Goal: Information Seeking & Learning: Check status

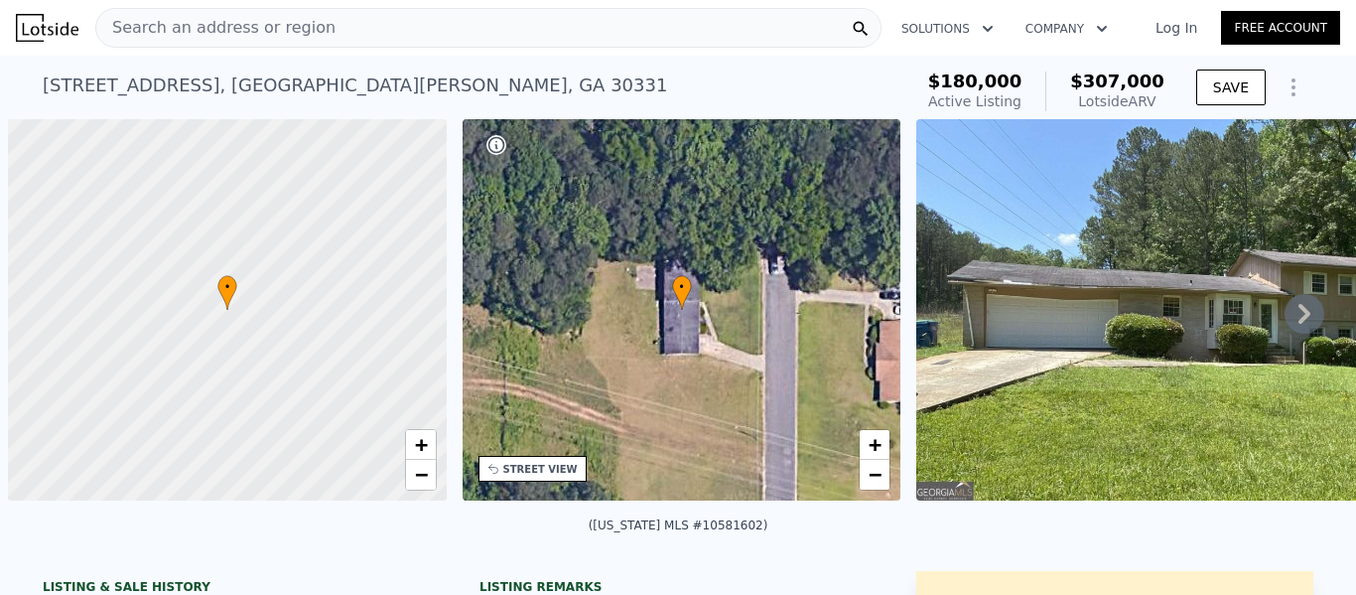
scroll to position [0, 8]
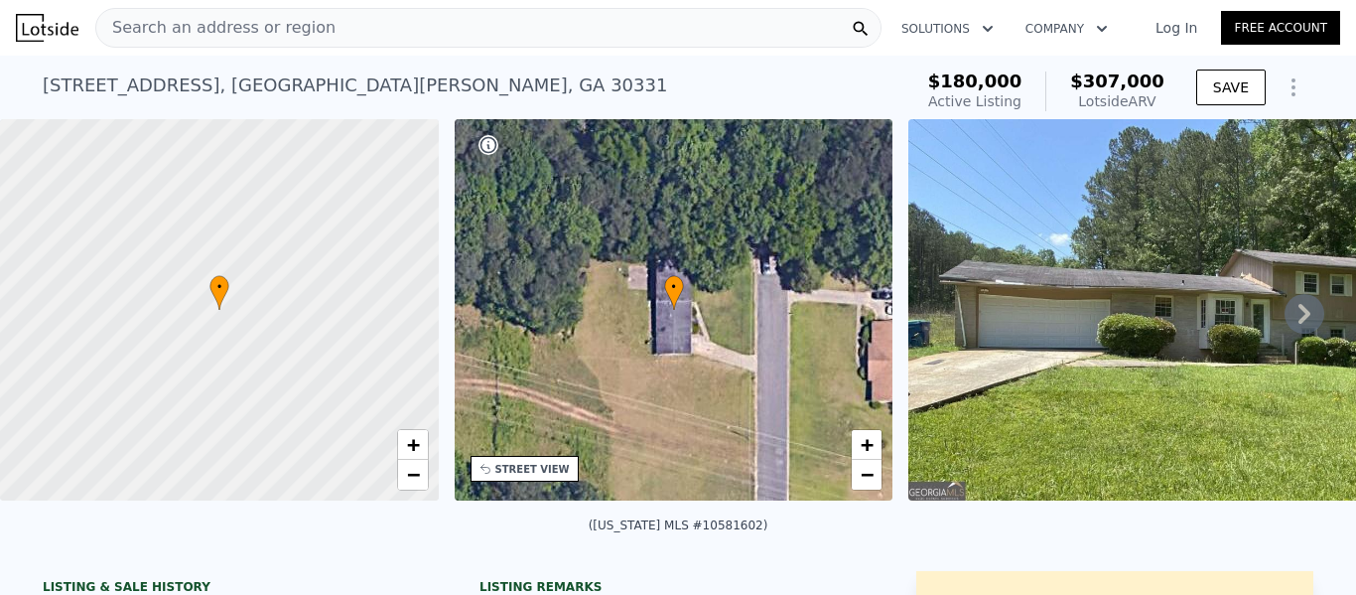
click at [150, 22] on span "Search an address or region" at bounding box center [215, 28] width 239 height 24
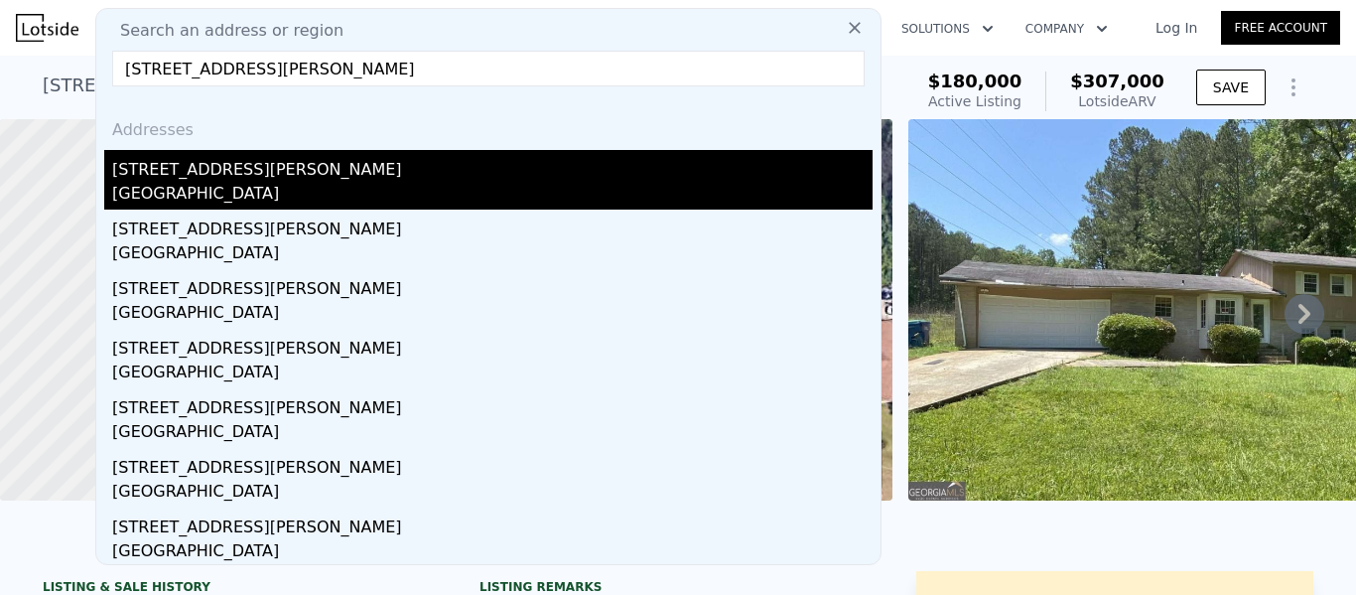
type input "[STREET_ADDRESS][PERSON_NAME]"
click at [200, 193] on div "[GEOGRAPHIC_DATA]" at bounding box center [492, 196] width 760 height 28
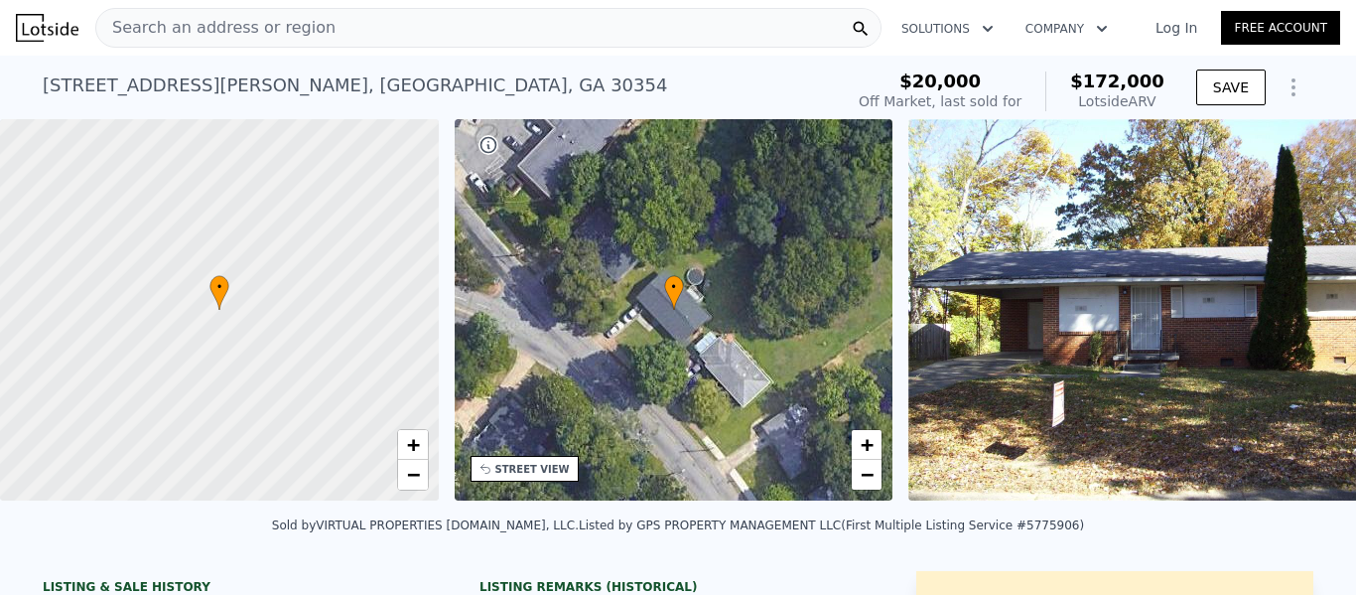
click at [520, 22] on div "Search an address or region" at bounding box center [488, 28] width 786 height 40
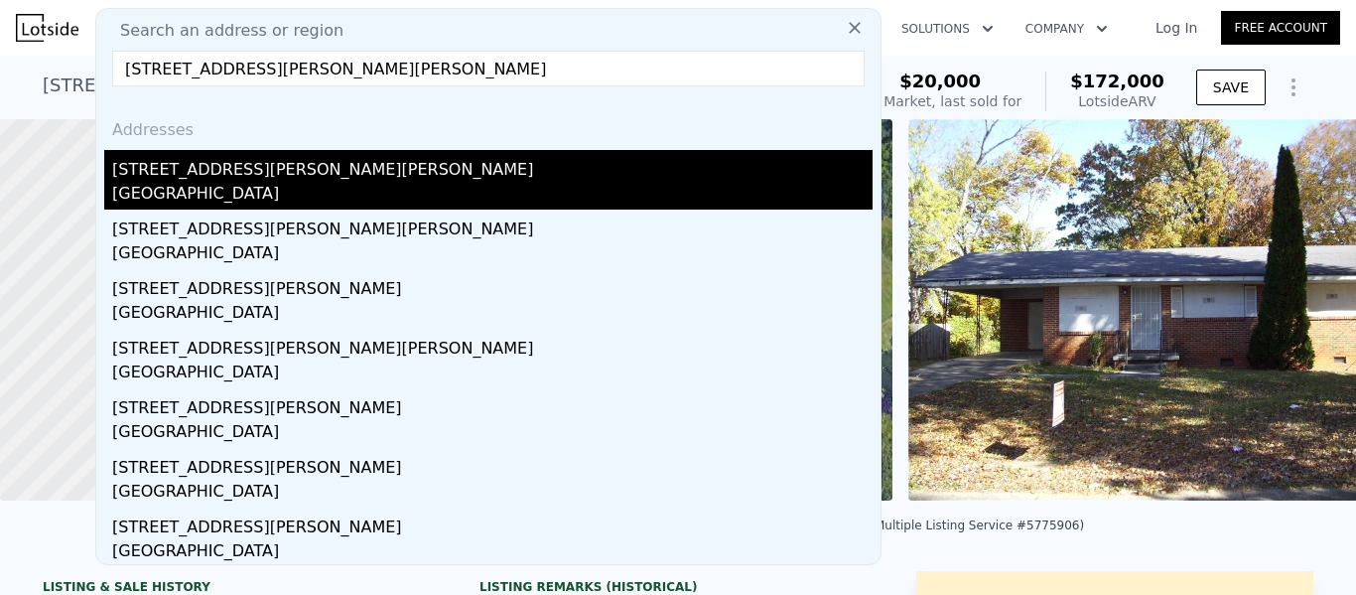
type input "[STREET_ADDRESS][PERSON_NAME][PERSON_NAME]"
click at [182, 194] on div "[GEOGRAPHIC_DATA]" at bounding box center [492, 196] width 760 height 28
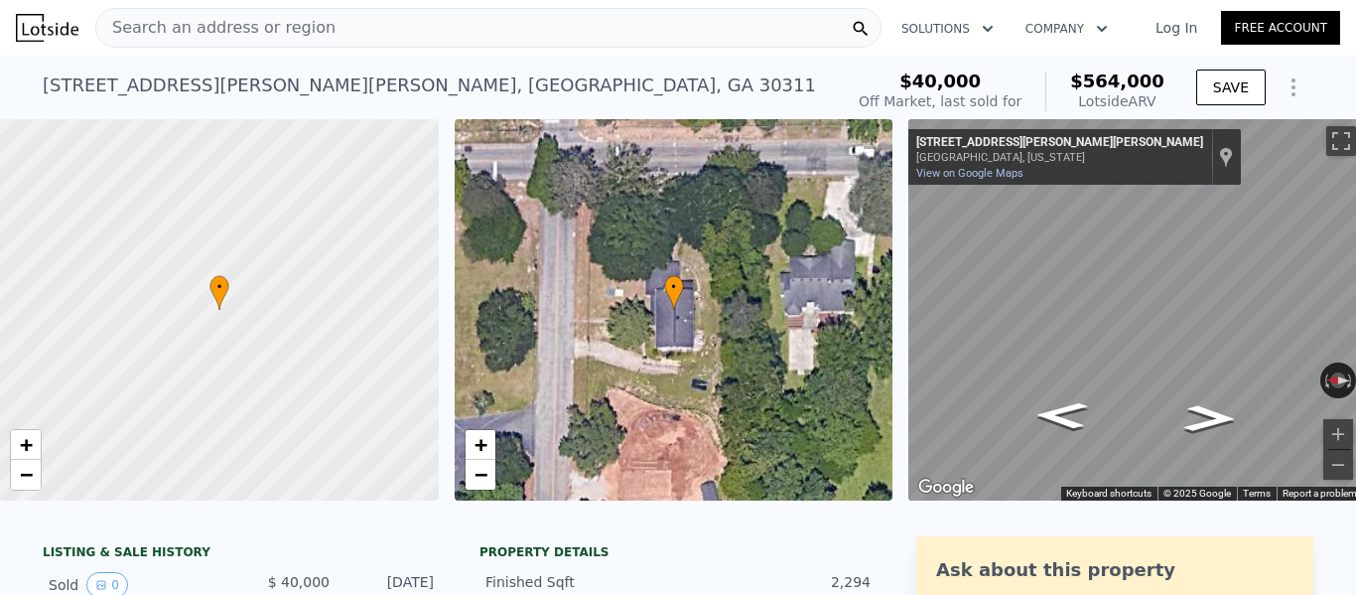
click at [232, 20] on span "Search an address or region" at bounding box center [215, 28] width 239 height 24
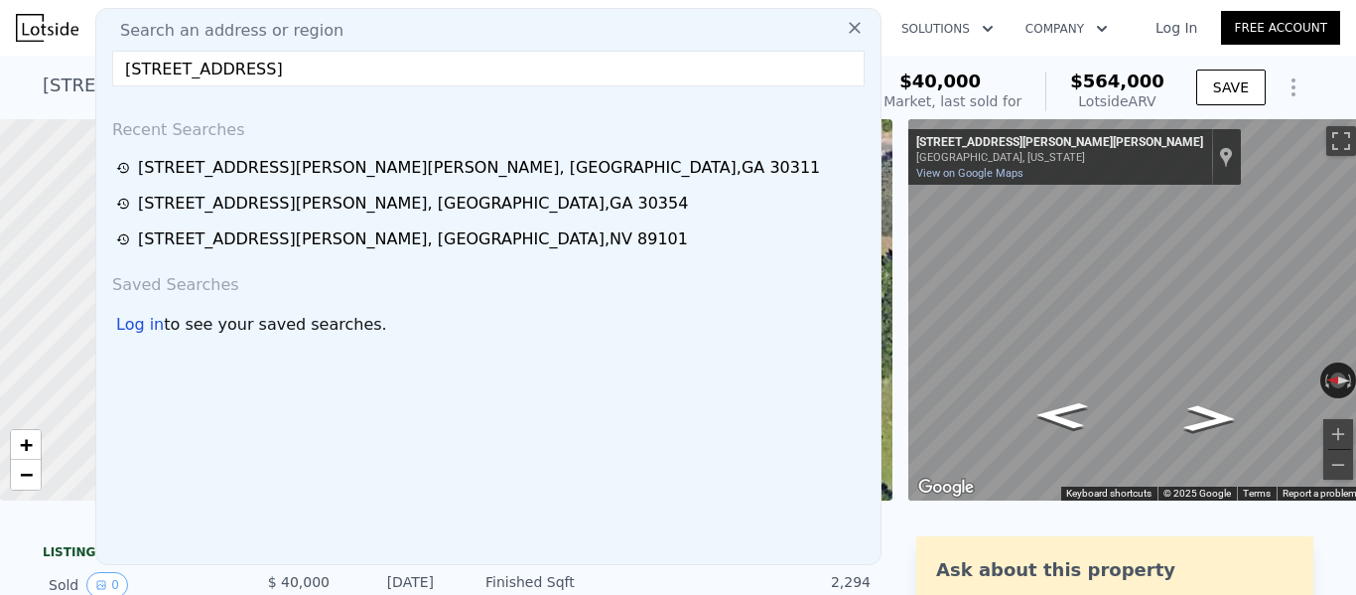
click at [219, 68] on input "[STREET_ADDRESS]" at bounding box center [488, 69] width 752 height 36
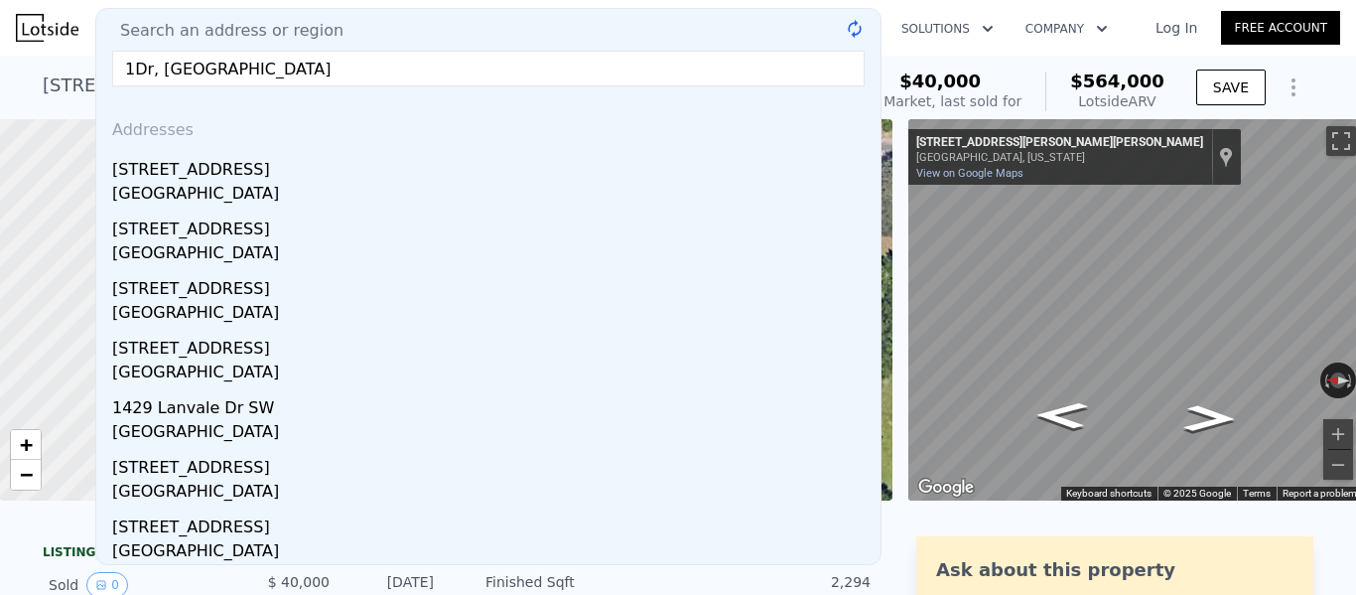
type input "[GEOGRAPHIC_DATA]"
drag, startPoint x: 394, startPoint y: 69, endPoint x: 31, endPoint y: 86, distance: 363.7
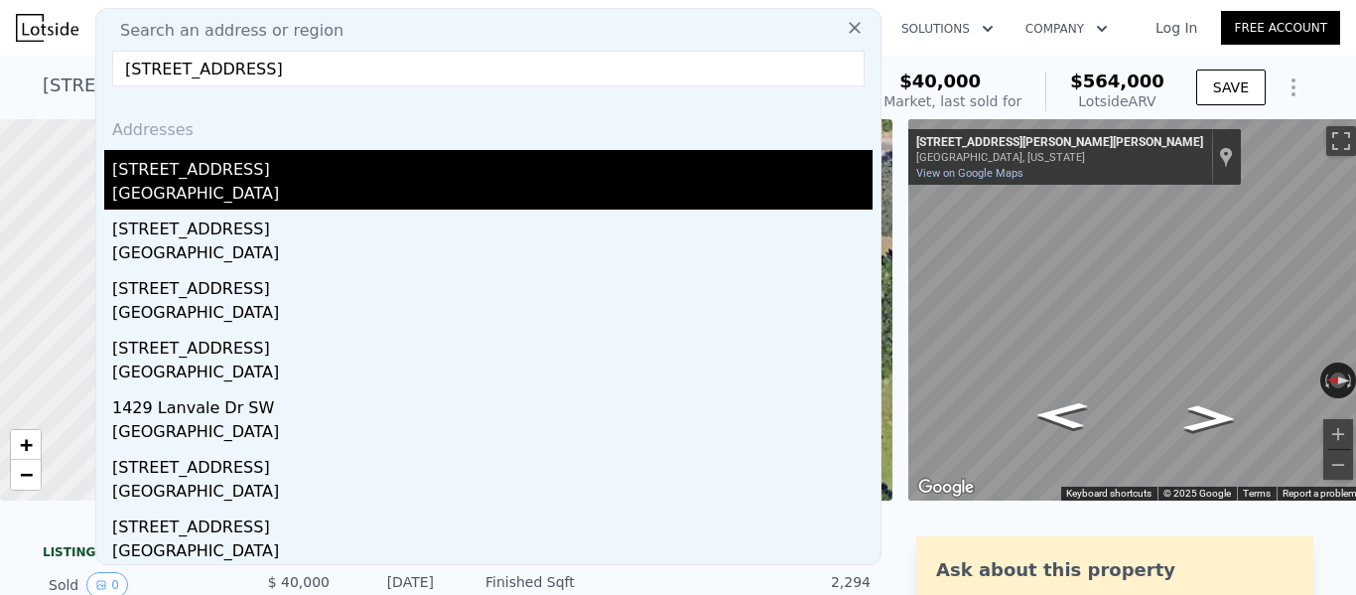
type input "[STREET_ADDRESS]"
click at [155, 177] on div "[STREET_ADDRESS]" at bounding box center [492, 166] width 760 height 32
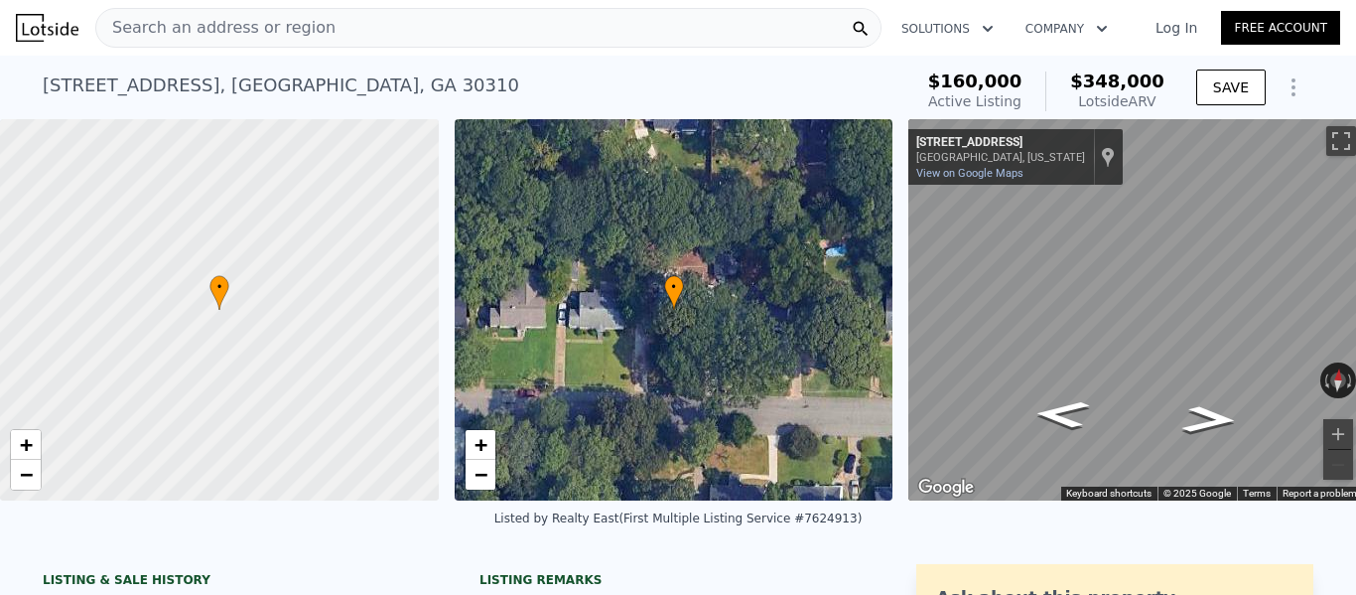
click at [260, 24] on span "Search an address or region" at bounding box center [215, 28] width 239 height 24
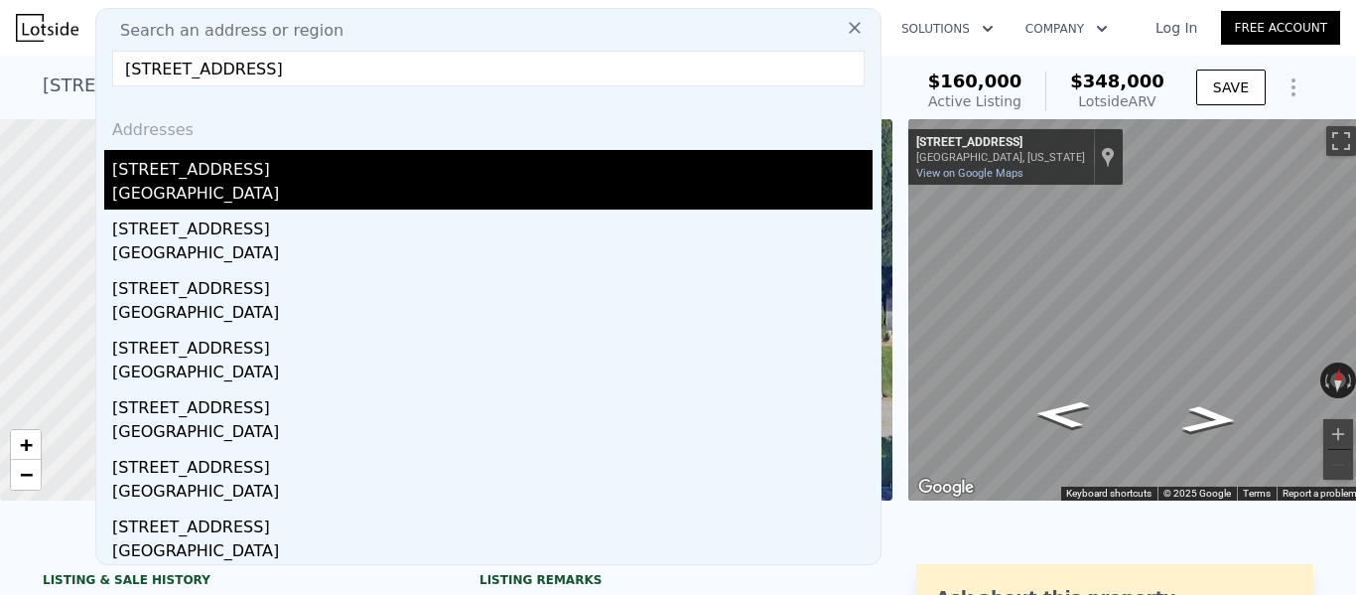
type input "[STREET_ADDRESS]"
click at [162, 195] on div "[GEOGRAPHIC_DATA]" at bounding box center [492, 196] width 760 height 28
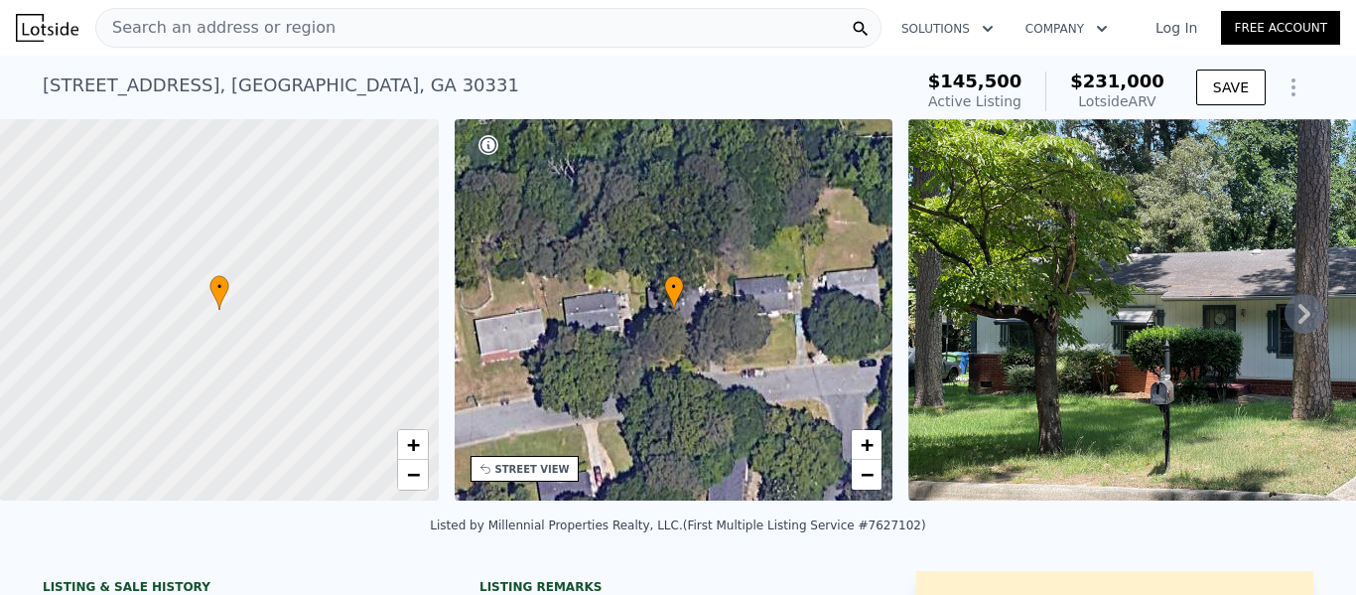
click at [674, 25] on div "Search an address or region" at bounding box center [488, 28] width 786 height 40
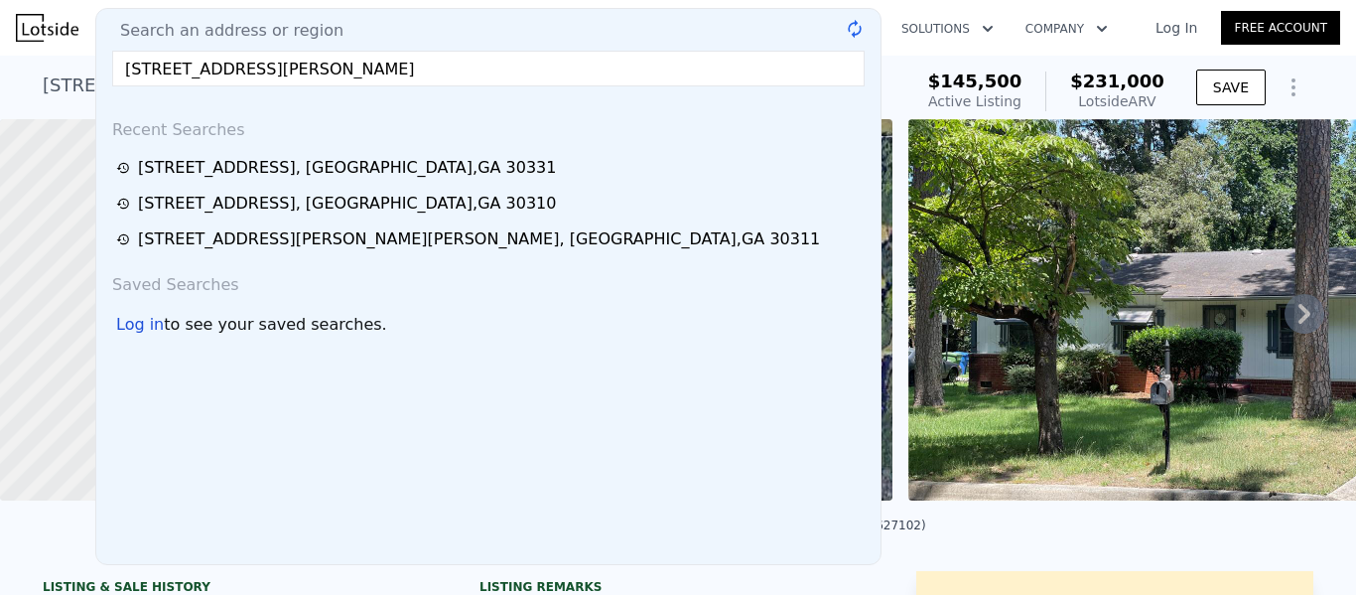
type input "[STREET_ADDRESS][PERSON_NAME]"
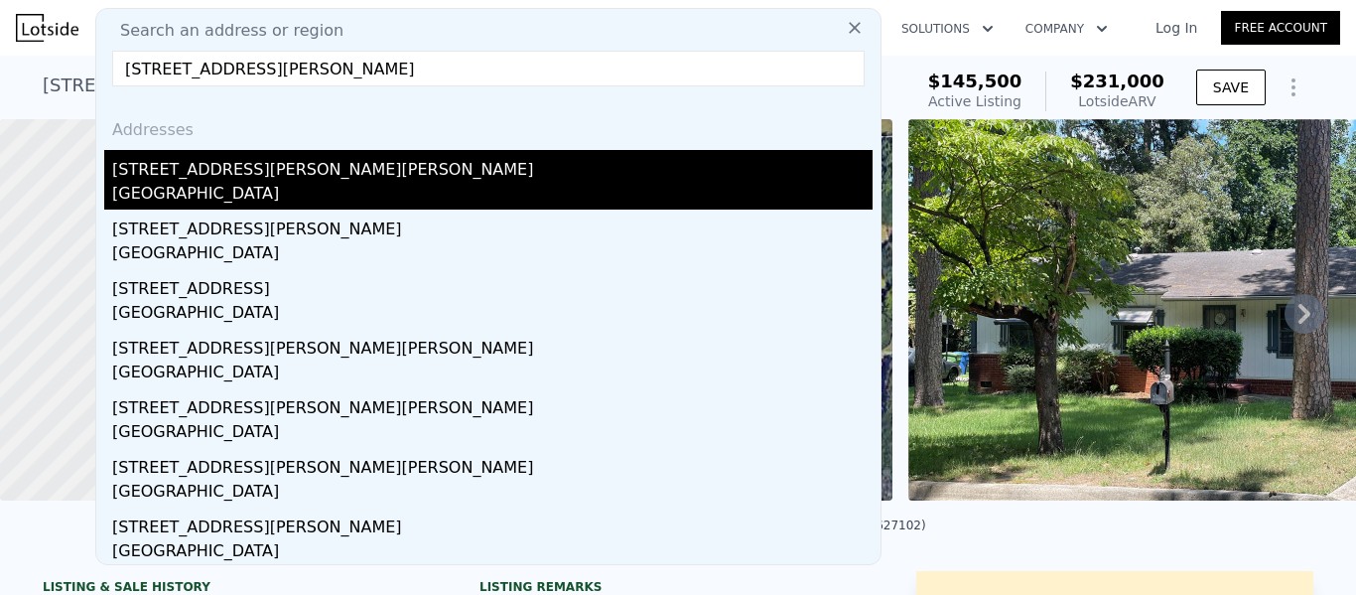
click at [244, 175] on div "[STREET_ADDRESS][PERSON_NAME][PERSON_NAME]" at bounding box center [492, 166] width 760 height 32
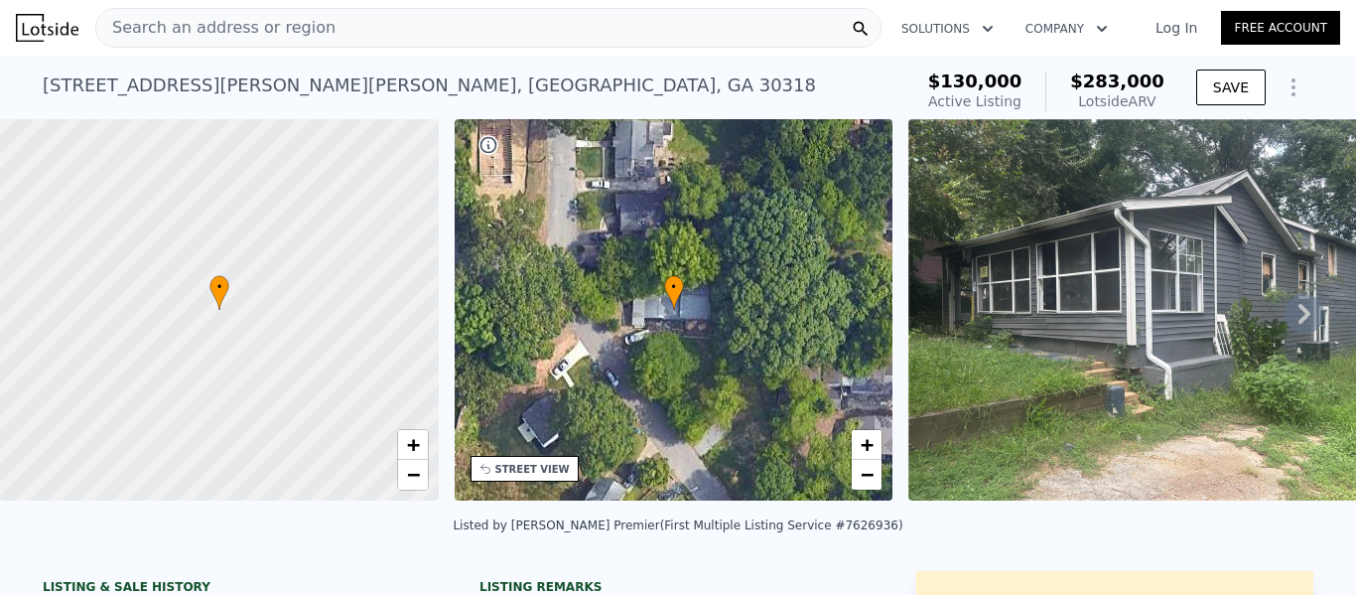
click at [226, 23] on span "Search an address or region" at bounding box center [215, 28] width 239 height 24
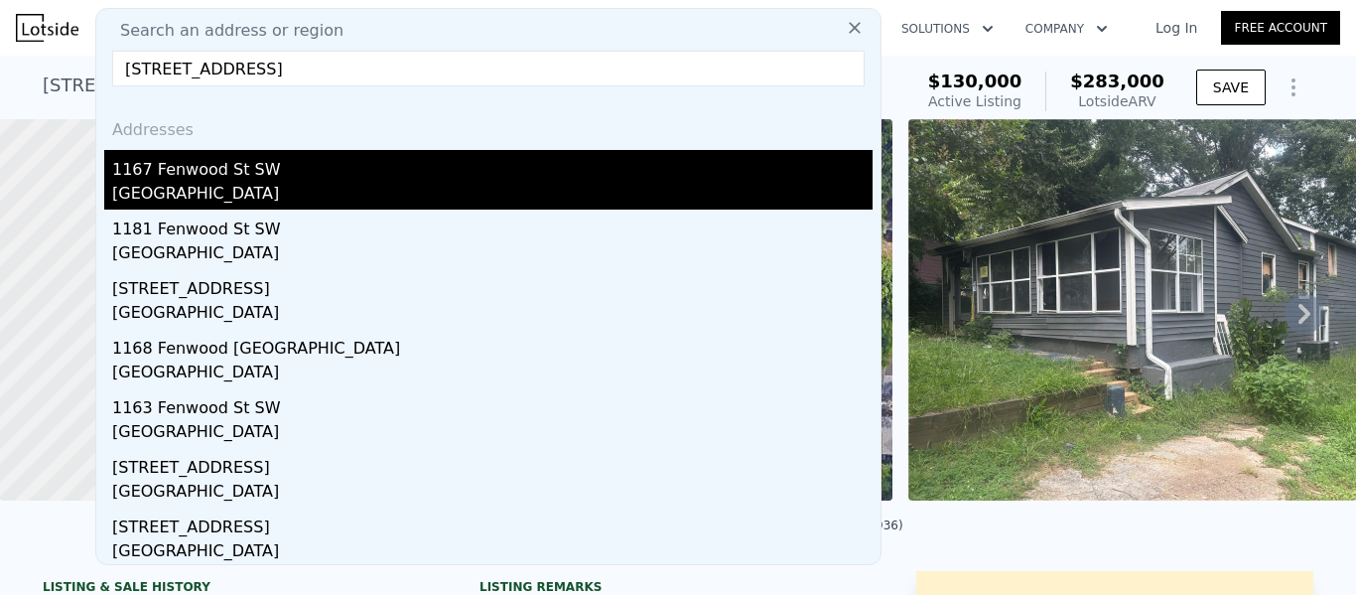
type input "[STREET_ADDRESS]"
click at [207, 179] on div "1167 Fenwood St SW" at bounding box center [492, 166] width 760 height 32
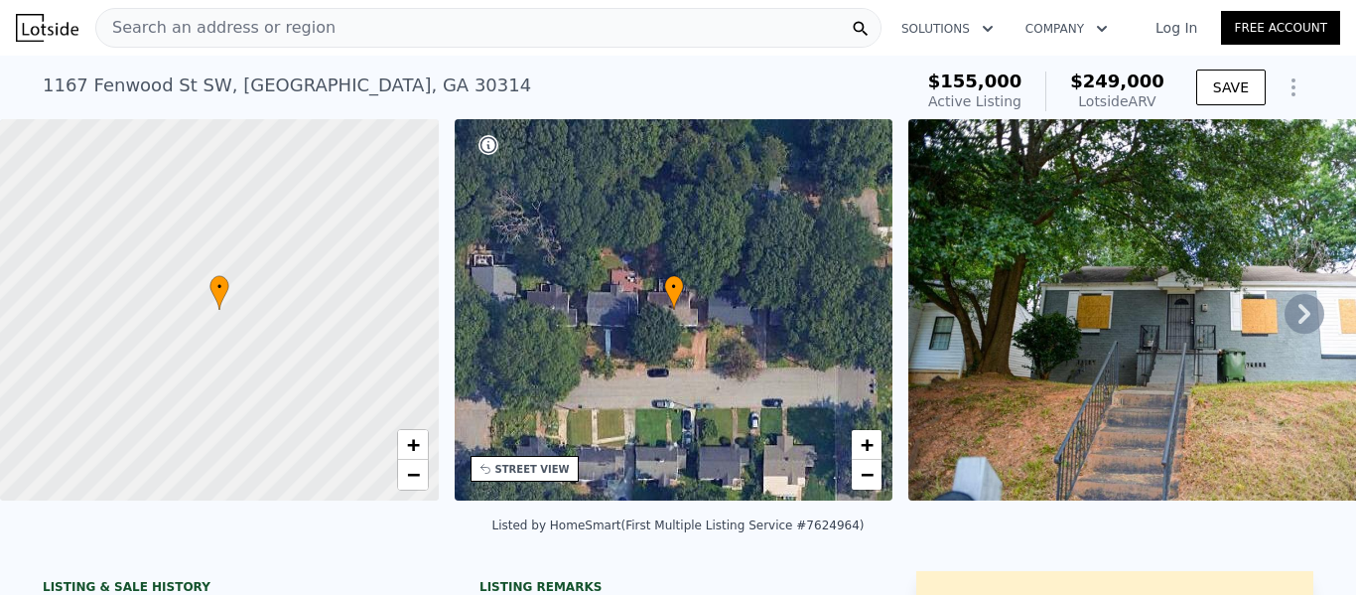
click at [241, 28] on span "Search an address or region" at bounding box center [215, 28] width 239 height 24
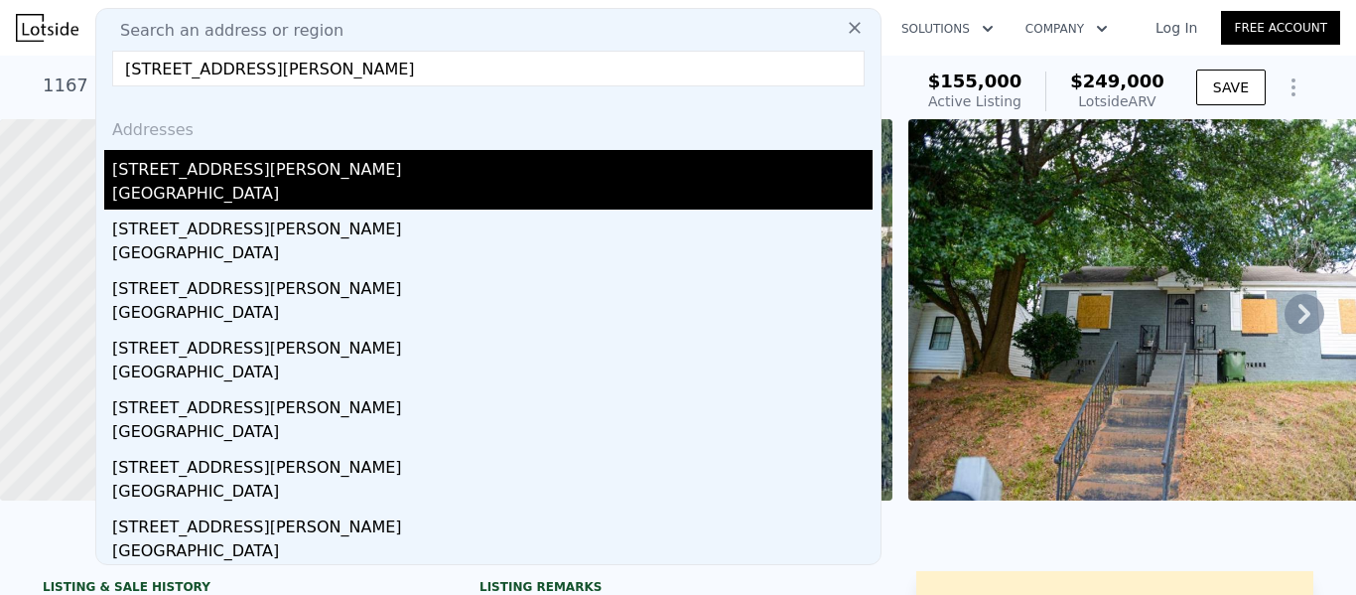
type input "[STREET_ADDRESS][PERSON_NAME]"
click at [168, 174] on div "[STREET_ADDRESS][PERSON_NAME]" at bounding box center [492, 166] width 760 height 32
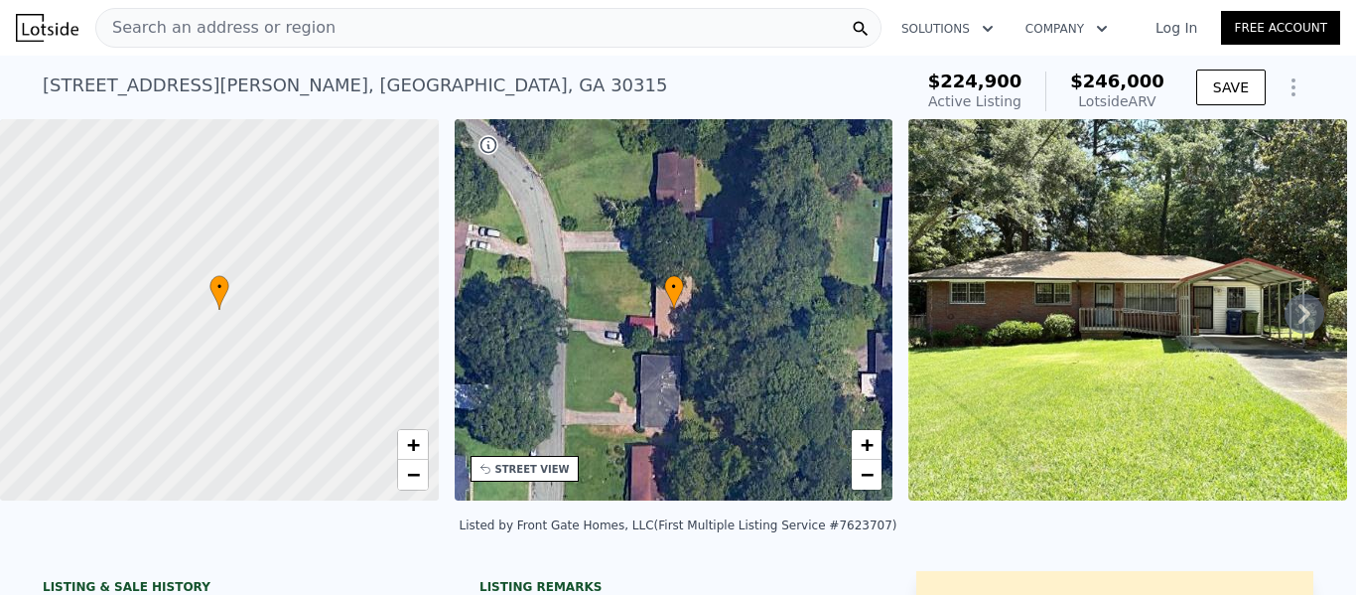
click at [335, 28] on div "Search an address or region" at bounding box center [488, 28] width 786 height 40
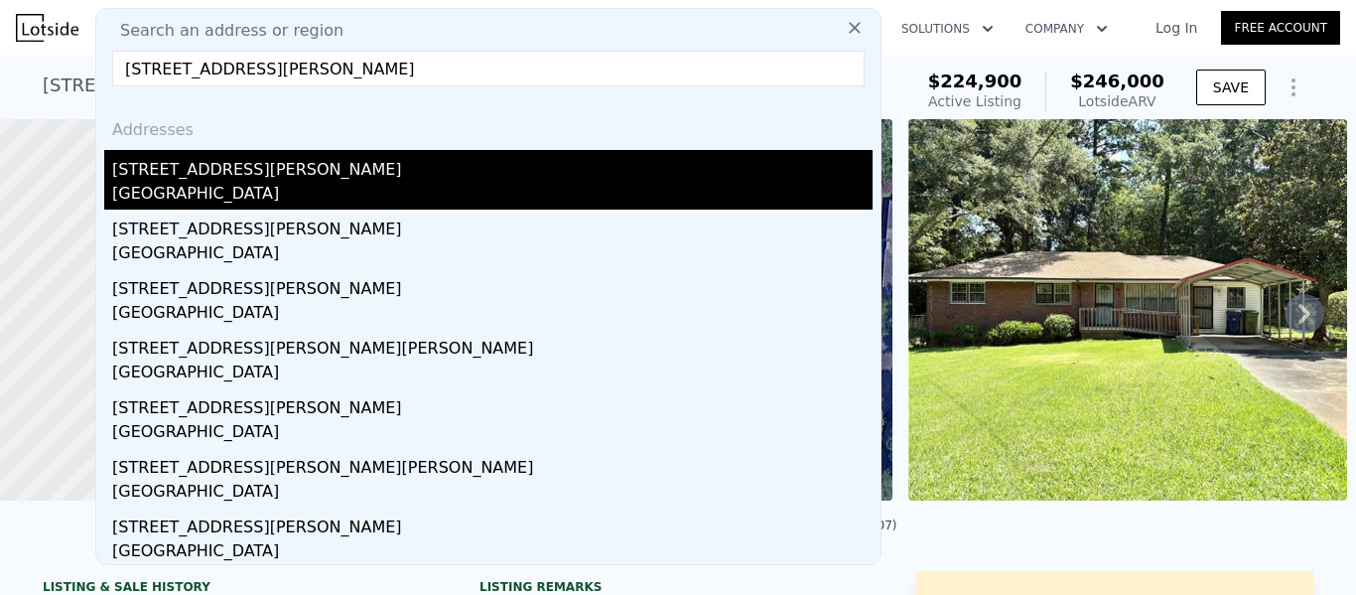
type input "[STREET_ADDRESS][PERSON_NAME]"
click at [199, 159] on div "[STREET_ADDRESS][PERSON_NAME]" at bounding box center [492, 166] width 760 height 32
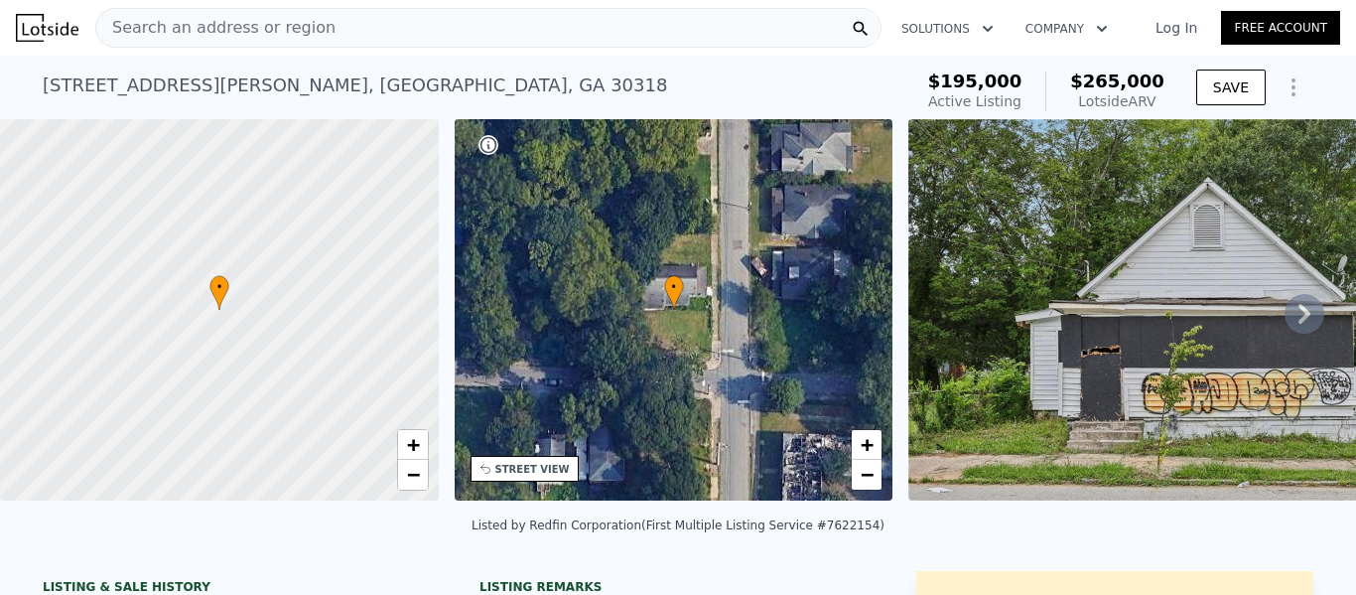
click at [215, 29] on span "Search an address or region" at bounding box center [215, 28] width 239 height 24
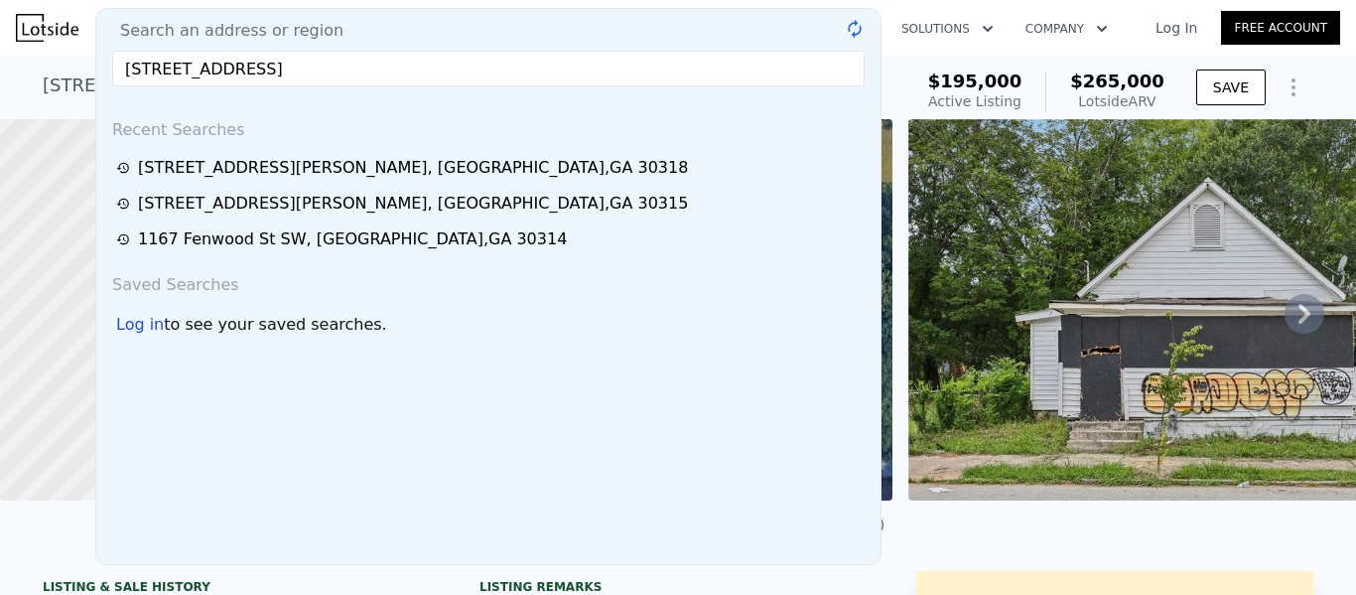
click at [283, 72] on input "[STREET_ADDRESS]" at bounding box center [488, 69] width 752 height 36
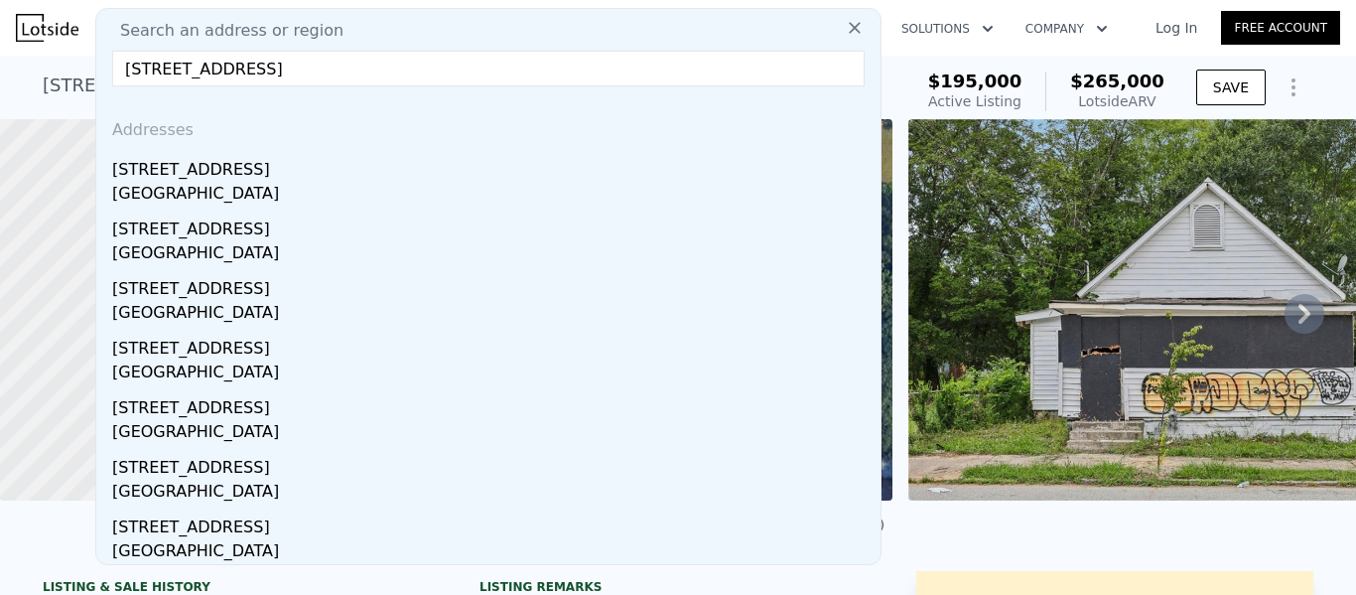
type input "[STREET_ADDRESS]"
click at [148, 183] on div "[GEOGRAPHIC_DATA]" at bounding box center [492, 196] width 760 height 28
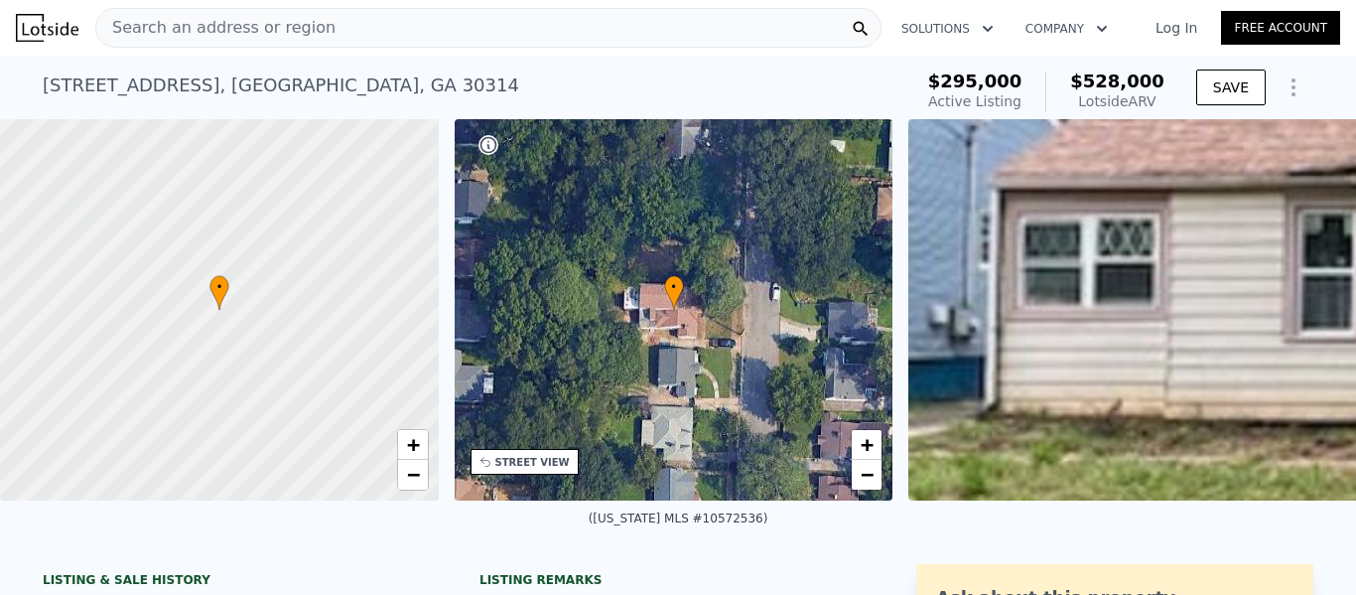
click at [228, 20] on span "Search an address or region" at bounding box center [215, 28] width 239 height 24
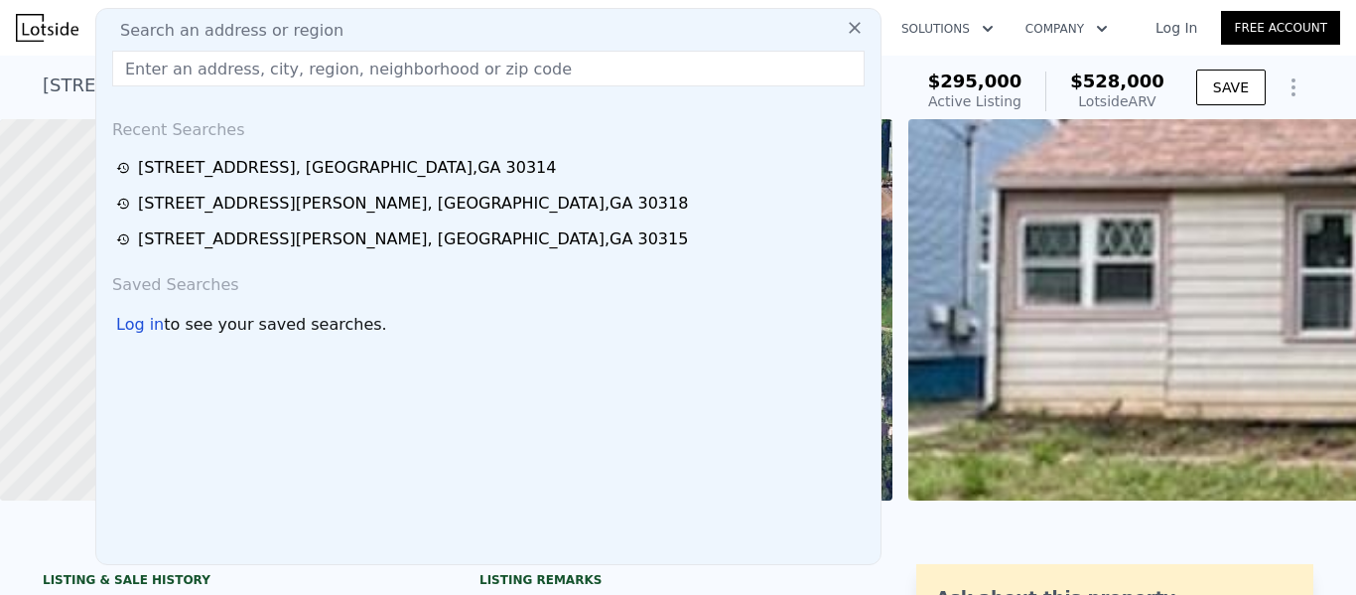
paste input "[STREET_ADDRESS][PERSON_NAME]"
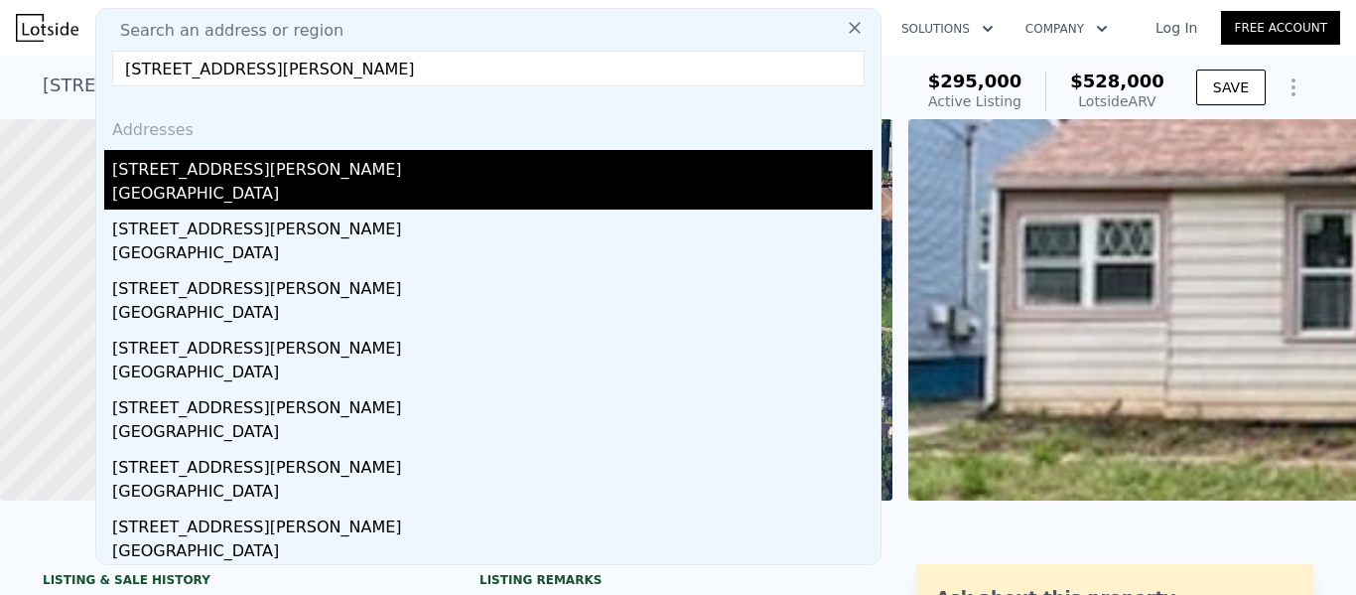
type input "[STREET_ADDRESS][PERSON_NAME]"
click at [228, 181] on div "[STREET_ADDRESS][PERSON_NAME]" at bounding box center [492, 166] width 760 height 32
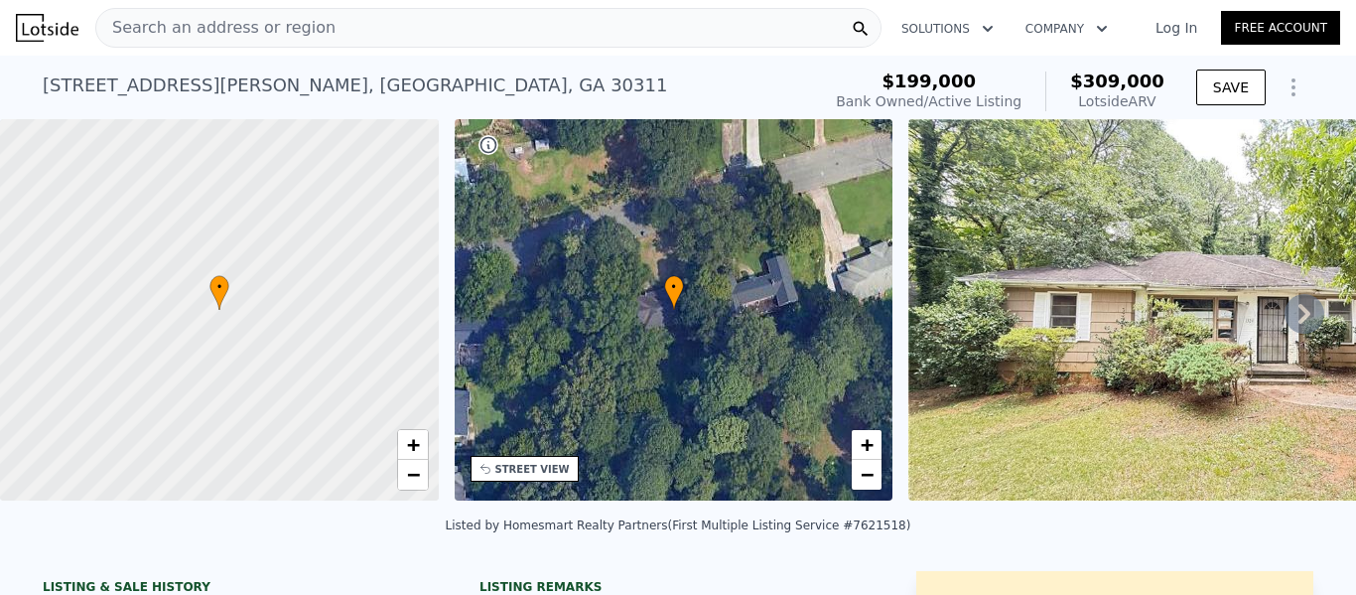
click at [300, 22] on span "Search an address or region" at bounding box center [215, 28] width 239 height 24
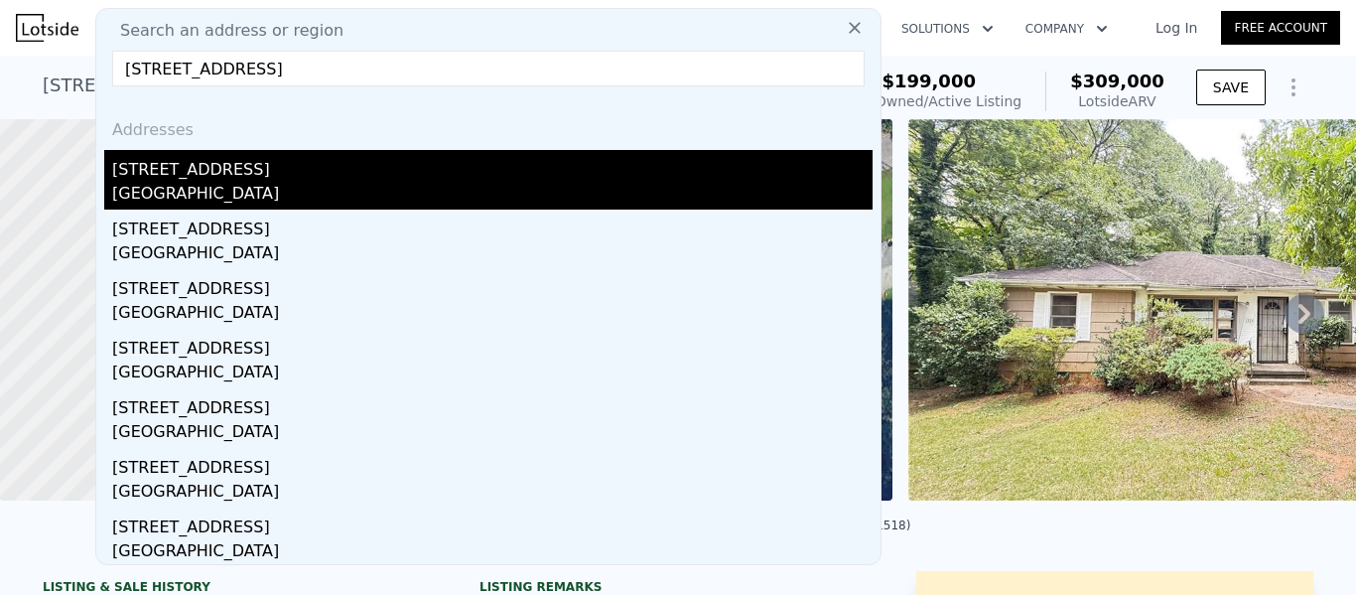
type input "[STREET_ADDRESS]"
click at [165, 182] on div "[GEOGRAPHIC_DATA]" at bounding box center [492, 196] width 760 height 28
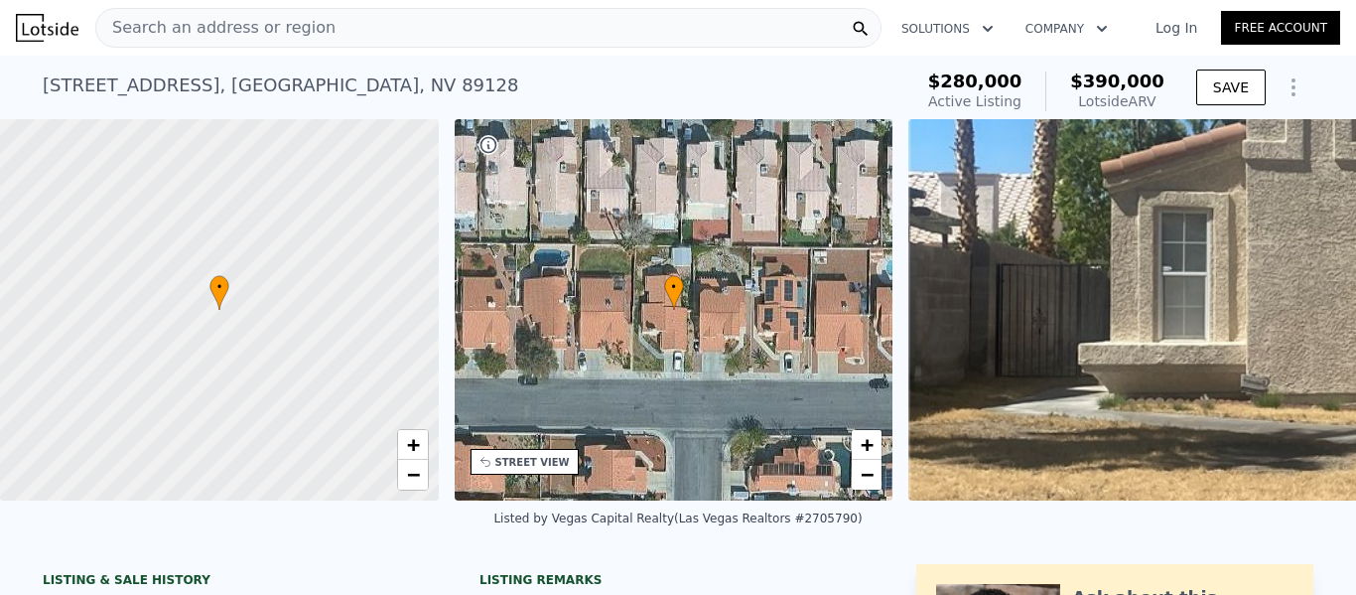
click at [726, 20] on div "Search an address or region" at bounding box center [488, 28] width 786 height 40
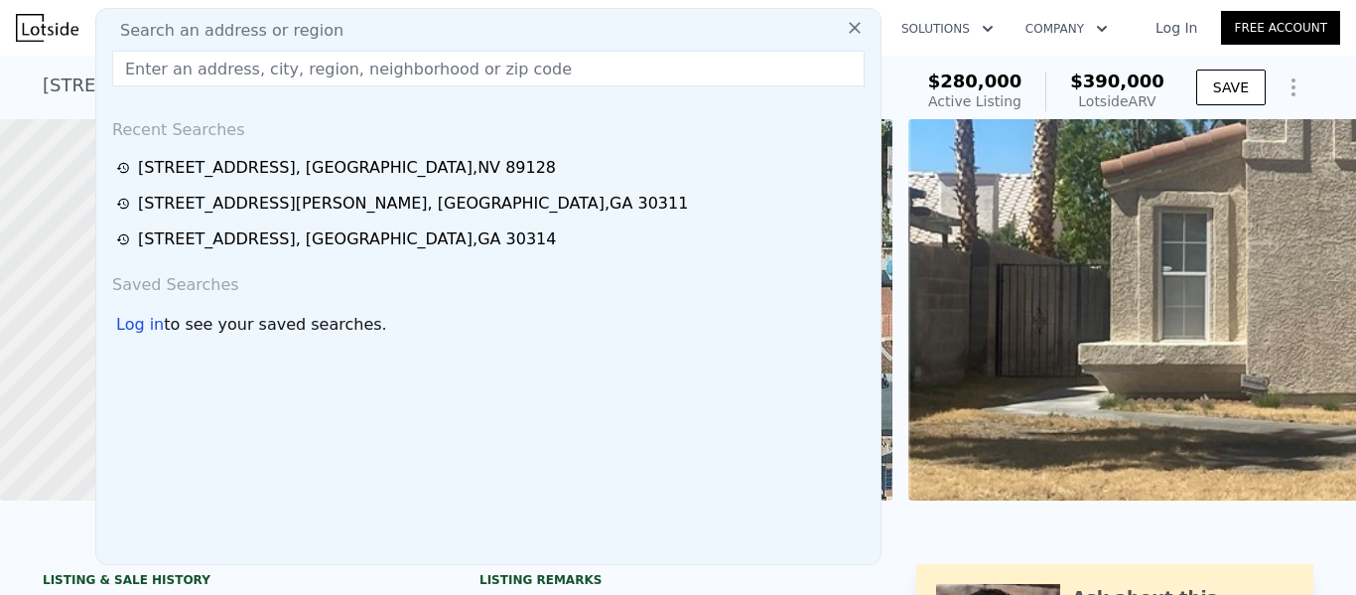
type input "[STREET_ADDRESS][PERSON_NAME]"
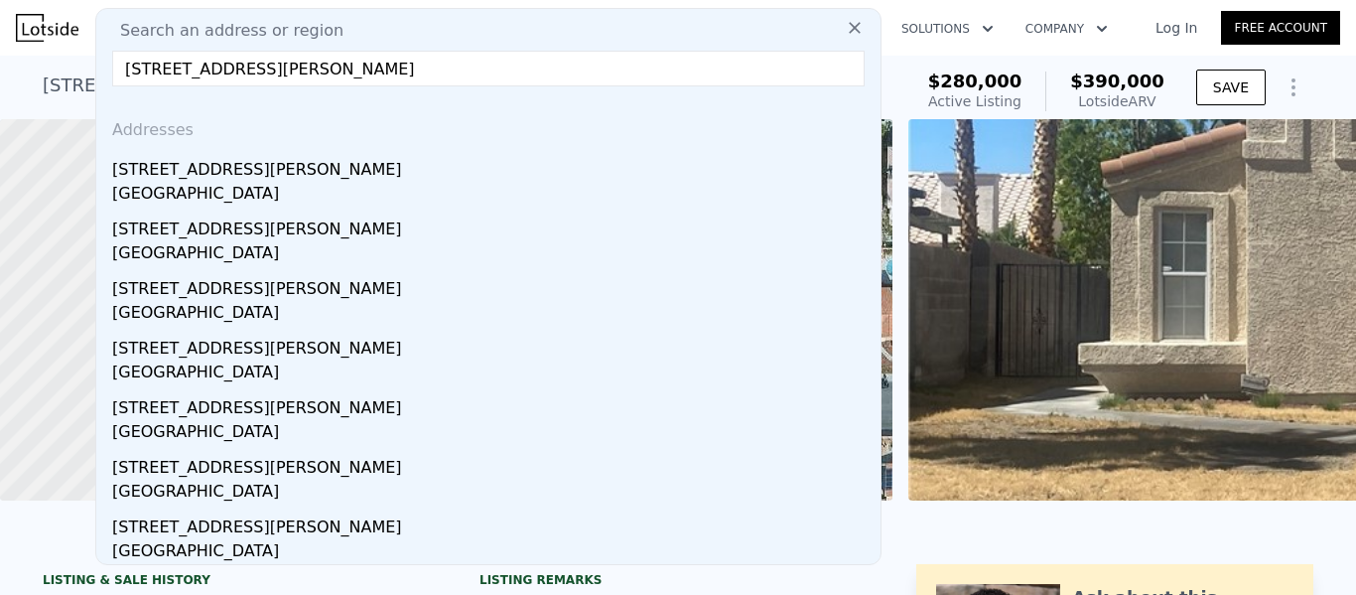
click at [172, 186] on div "[GEOGRAPHIC_DATA]" at bounding box center [492, 196] width 760 height 28
